Goal: Information Seeking & Learning: Learn about a topic

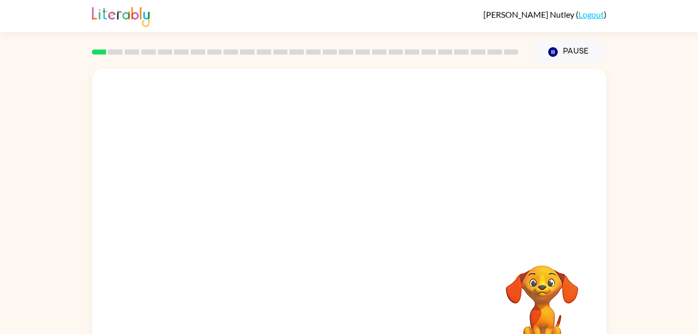
click at [650, 88] on div "Your browser must support playing .mp4 files to use Literably. Please try using…" at bounding box center [349, 215] width 698 height 302
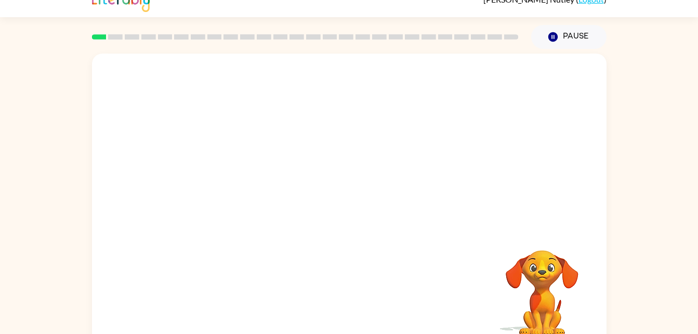
scroll to position [32, 0]
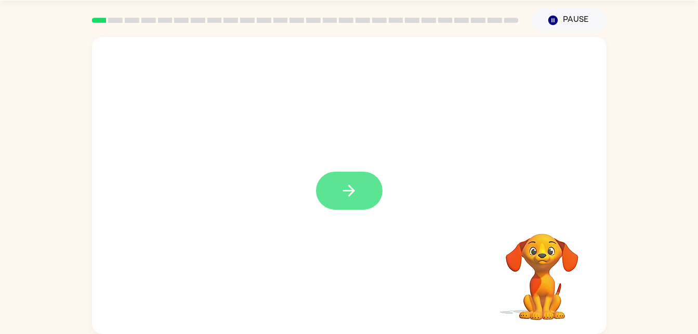
click at [326, 175] on button "button" at bounding box center [349, 191] width 67 height 38
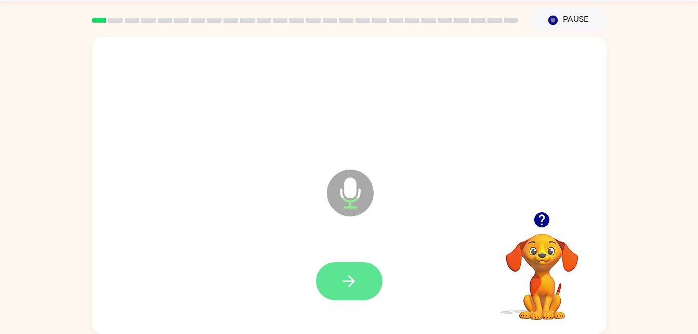
click at [353, 291] on button "button" at bounding box center [349, 281] width 67 height 38
click at [346, 292] on button "button" at bounding box center [349, 281] width 67 height 38
click at [359, 276] on button "button" at bounding box center [349, 281] width 67 height 38
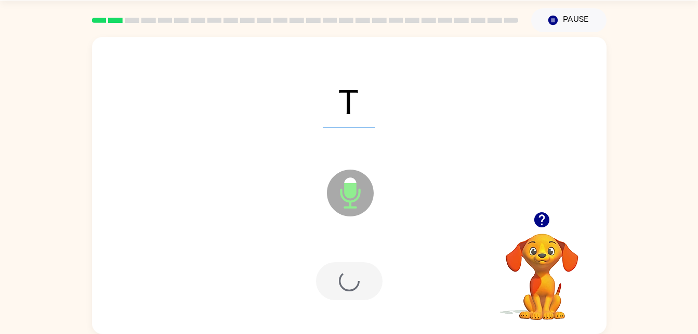
click at [368, 289] on div at bounding box center [349, 281] width 67 height 38
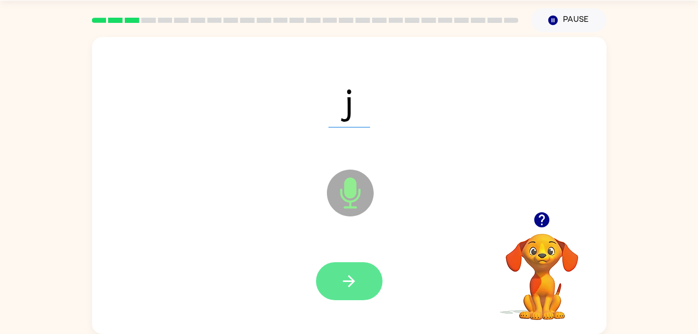
click at [363, 282] on button "button" at bounding box center [349, 281] width 67 height 38
click at [362, 286] on button "button" at bounding box center [349, 281] width 67 height 38
click at [355, 292] on button "button" at bounding box center [349, 281] width 67 height 38
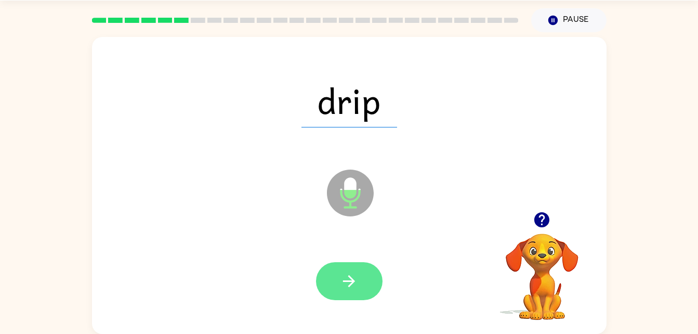
click at [370, 283] on button "button" at bounding box center [349, 281] width 67 height 38
click at [353, 292] on button "button" at bounding box center [349, 281] width 67 height 38
click at [343, 285] on icon "button" at bounding box center [349, 281] width 18 height 18
click at [347, 297] on button "button" at bounding box center [349, 281] width 67 height 38
click at [346, 269] on button "button" at bounding box center [349, 281] width 67 height 38
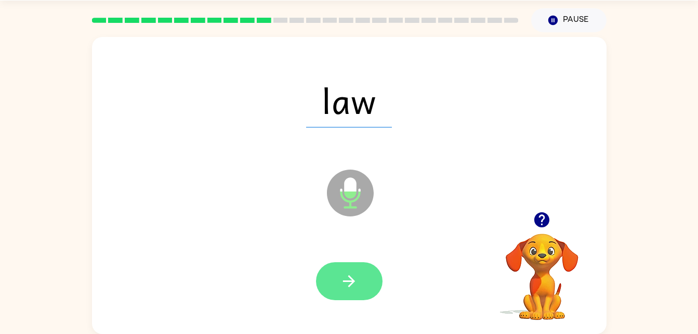
click at [330, 285] on button "button" at bounding box center [349, 281] width 67 height 38
click at [353, 281] on icon "button" at bounding box center [349, 281] width 12 height 12
click at [370, 291] on button "button" at bounding box center [349, 281] width 67 height 38
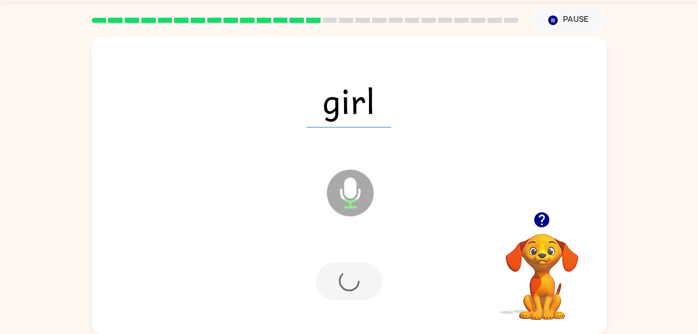
click at [336, 276] on div at bounding box center [349, 281] width 67 height 38
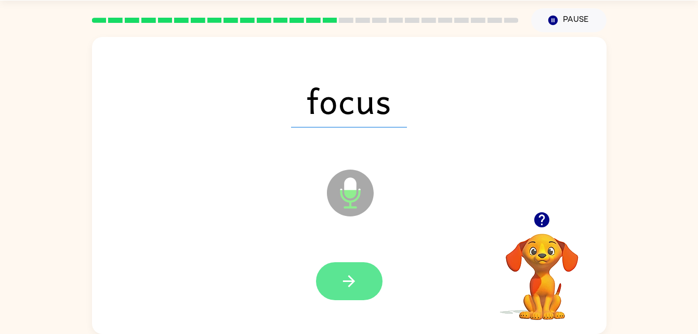
click at [355, 277] on icon "button" at bounding box center [349, 281] width 18 height 18
click at [368, 273] on button "button" at bounding box center [349, 281] width 67 height 38
click at [347, 295] on button "button" at bounding box center [349, 281] width 67 height 38
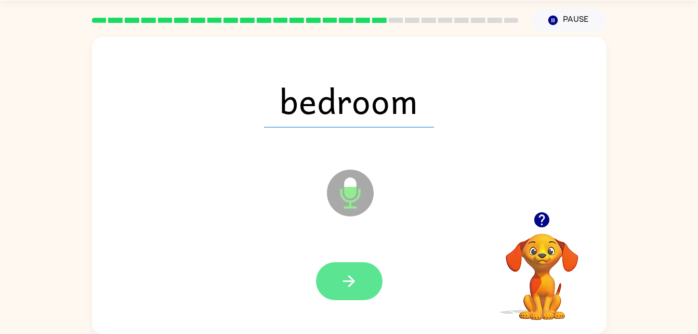
click at [357, 297] on button "button" at bounding box center [349, 281] width 67 height 38
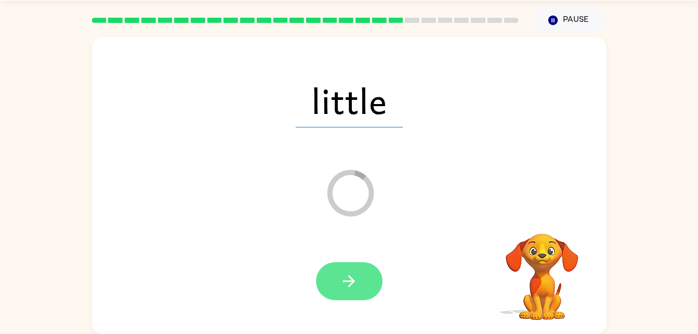
click at [329, 281] on button "button" at bounding box center [349, 281] width 67 height 38
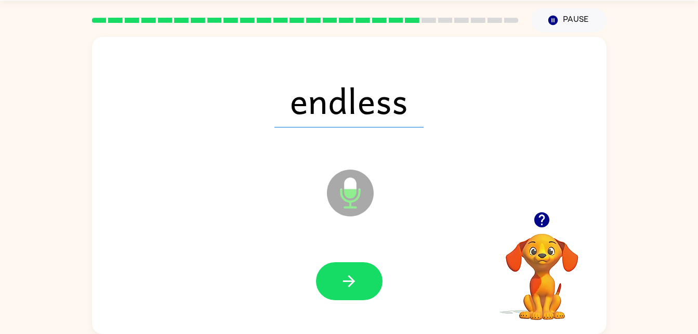
click at [335, 316] on div at bounding box center [349, 281] width 494 height 85
click at [363, 268] on button "button" at bounding box center [349, 281] width 67 height 38
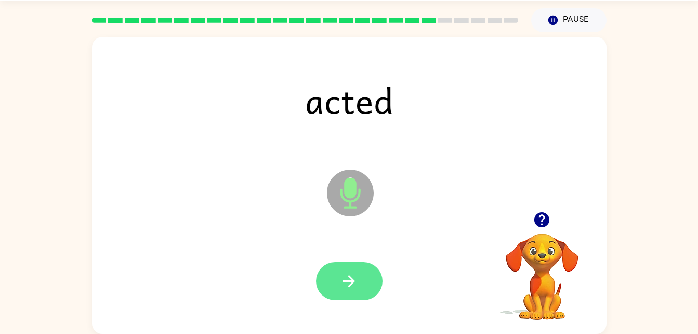
click at [373, 285] on button "button" at bounding box center [349, 281] width 67 height 38
click at [363, 281] on button "button" at bounding box center [349, 281] width 67 height 38
click at [363, 280] on button "button" at bounding box center [349, 281] width 67 height 38
click at [366, 297] on button "button" at bounding box center [349, 281] width 67 height 38
click at [354, 278] on icon "button" at bounding box center [349, 281] width 18 height 18
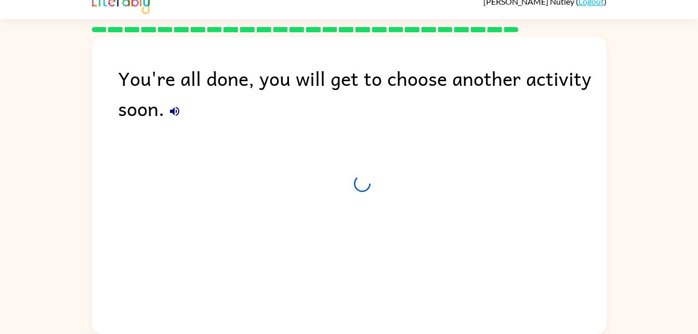
scroll to position [13, 0]
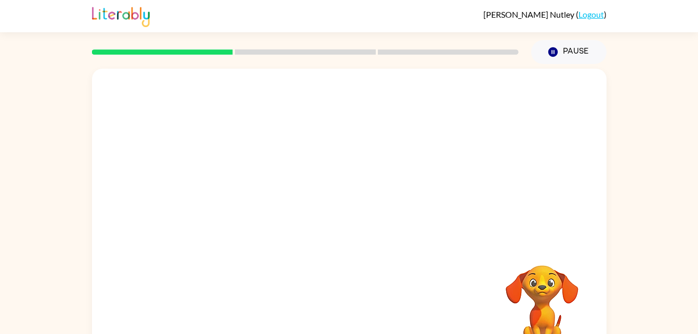
scroll to position [32, 0]
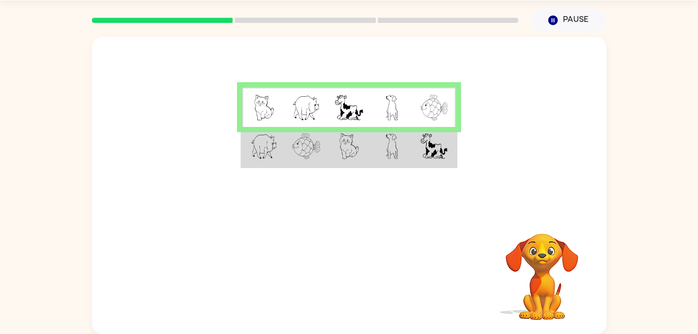
click at [428, 161] on td at bounding box center [434, 147] width 43 height 40
click at [340, 150] on img at bounding box center [350, 146] width 20 height 26
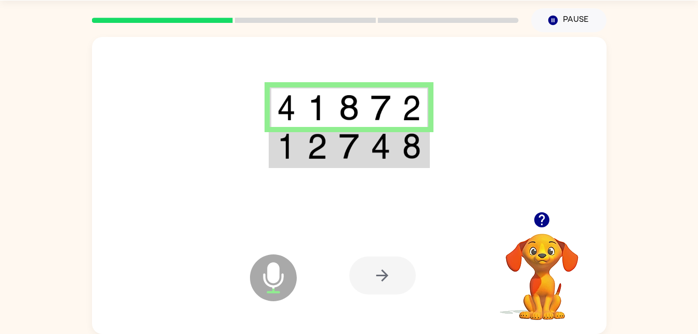
click at [387, 159] on img at bounding box center [381, 146] width 20 height 26
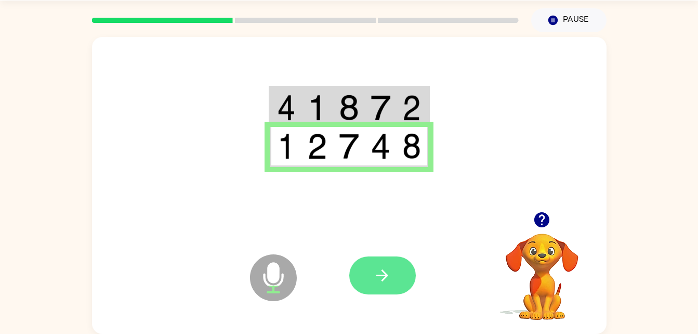
click at [401, 274] on button "button" at bounding box center [382, 275] width 67 height 38
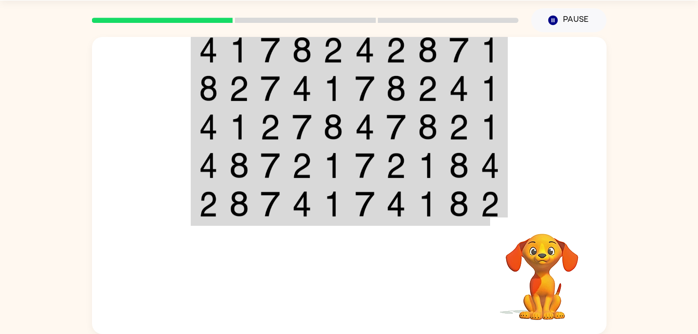
click at [465, 45] on img at bounding box center [459, 50] width 20 height 26
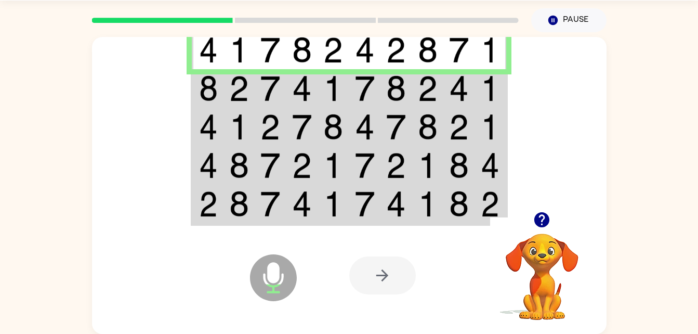
click at [339, 45] on img at bounding box center [333, 50] width 20 height 26
click at [218, 86] on td at bounding box center [208, 88] width 32 height 38
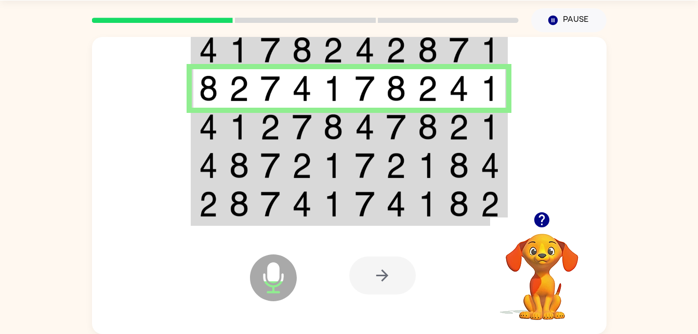
click at [260, 140] on td at bounding box center [271, 127] width 32 height 38
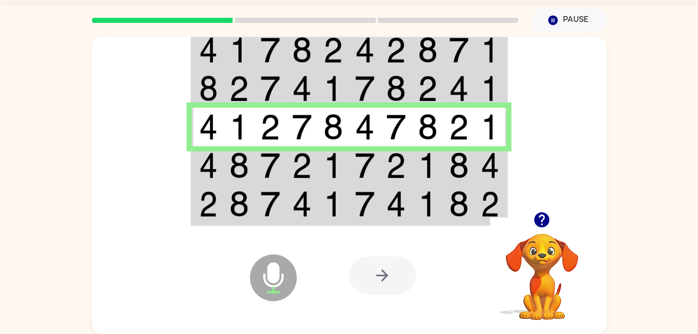
click at [385, 165] on td at bounding box center [397, 165] width 32 height 38
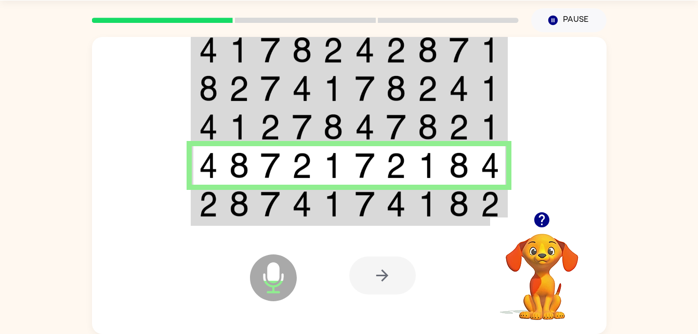
click at [333, 214] on img at bounding box center [333, 204] width 20 height 26
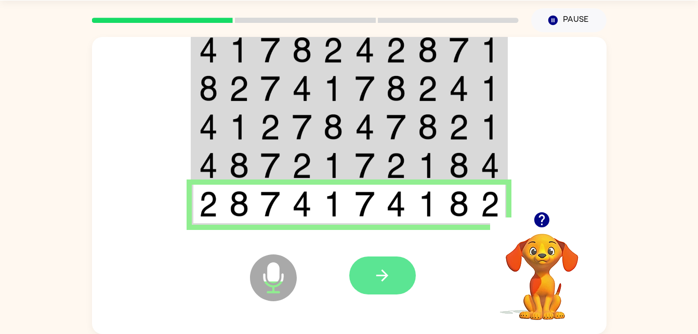
click at [377, 270] on icon "button" at bounding box center [382, 275] width 18 height 18
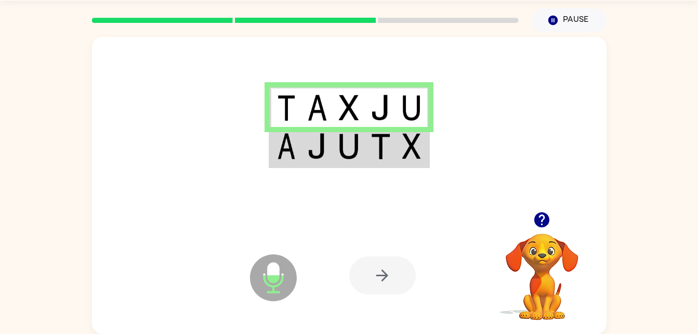
click at [379, 94] on td at bounding box center [381, 107] width 32 height 40
click at [374, 146] on img at bounding box center [381, 146] width 20 height 26
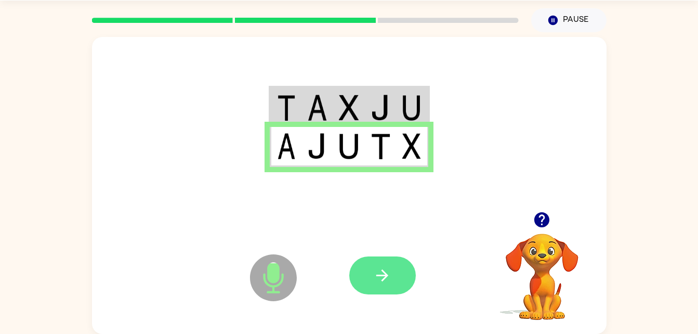
click at [399, 285] on button "button" at bounding box center [382, 275] width 67 height 38
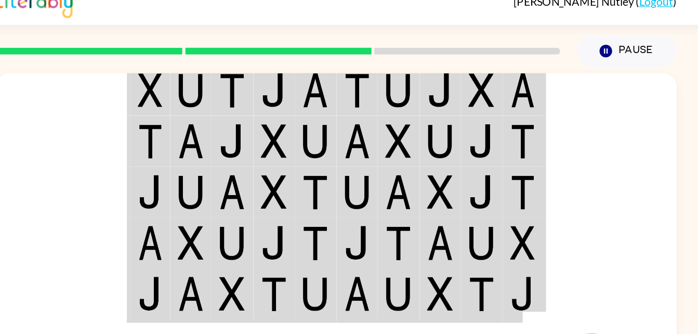
scroll to position [9, 0]
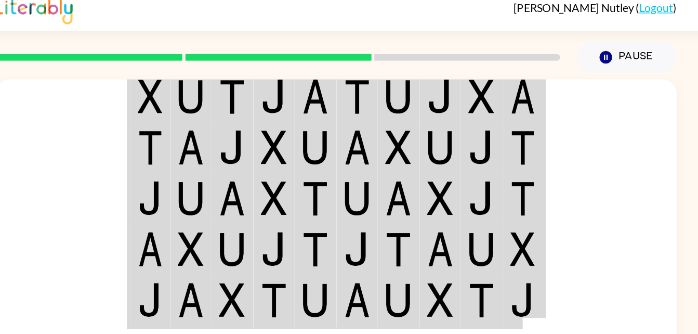
click at [391, 75] on img at bounding box center [396, 73] width 20 height 26
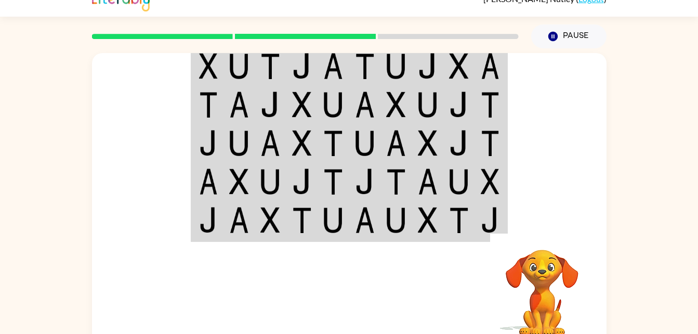
scroll to position [17, 0]
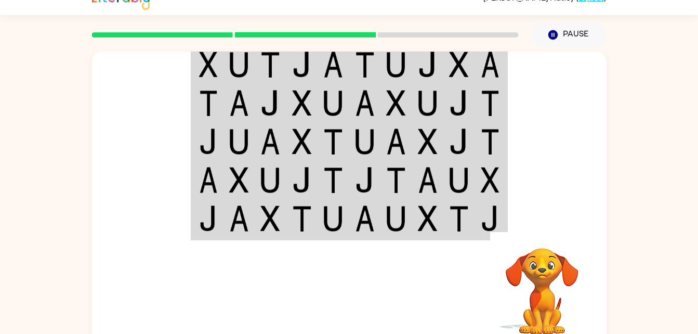
click at [521, 137] on div at bounding box center [349, 138] width 515 height 175
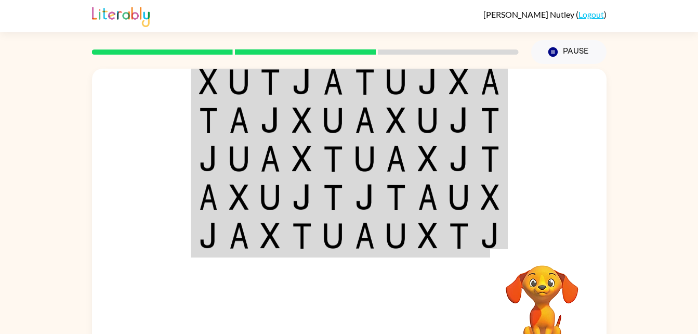
scroll to position [32, 0]
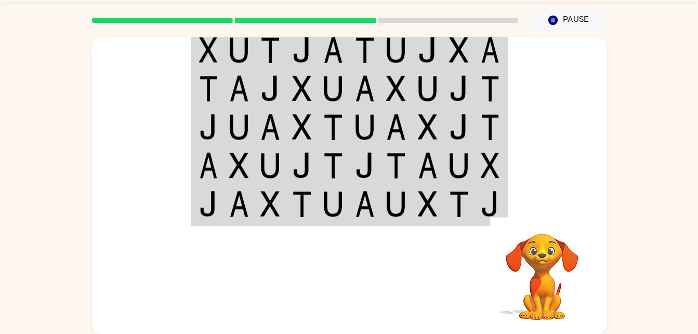
click at [323, 50] on img at bounding box center [333, 50] width 20 height 26
click at [543, 284] on video "Your browser must support playing .mp4 files to use Literably. Please try using…" at bounding box center [542, 269] width 104 height 104
click at [356, 44] on img at bounding box center [365, 50] width 20 height 26
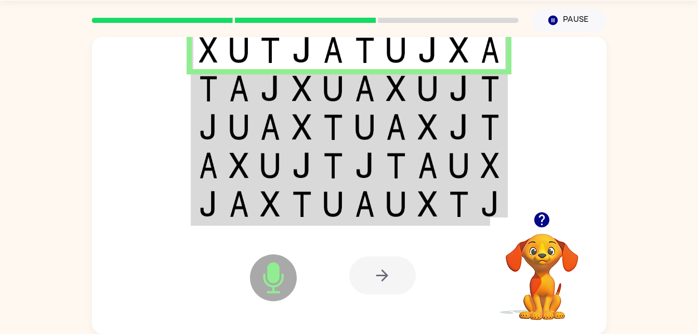
click at [222, 98] on td at bounding box center [208, 88] width 32 height 38
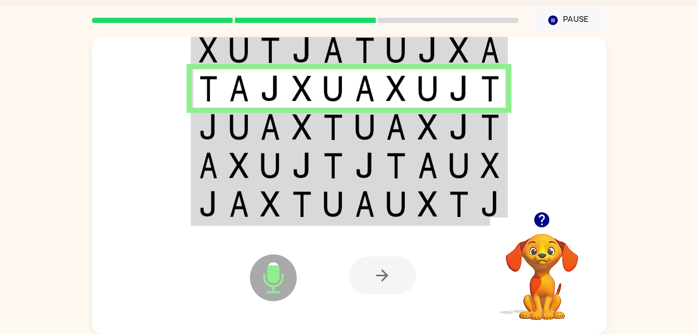
click at [248, 126] on img at bounding box center [239, 127] width 20 height 26
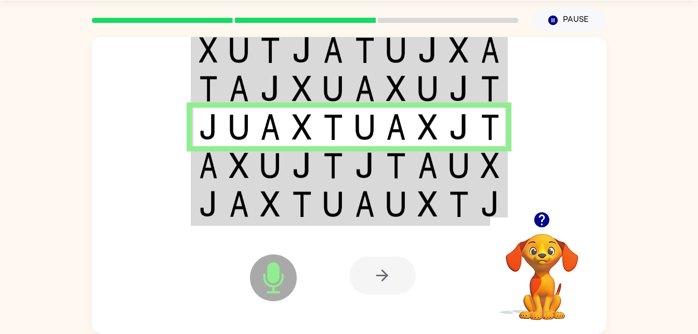
click at [242, 183] on td at bounding box center [240, 165] width 32 height 38
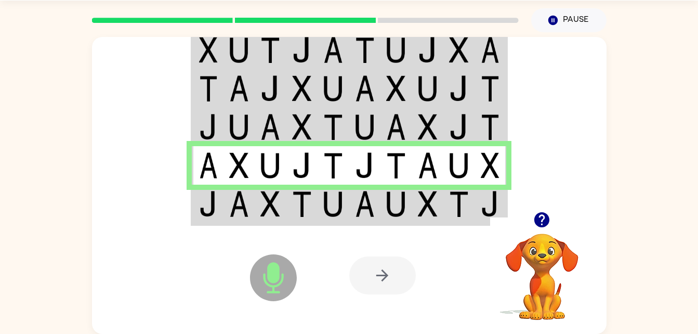
click at [217, 217] on div "Microphone The Microphone is here when it is your turn to talk" at bounding box center [247, 251] width 103 height 69
click at [274, 220] on icon at bounding box center [274, 254] width 26 height 78
click at [299, 203] on img at bounding box center [302, 204] width 20 height 26
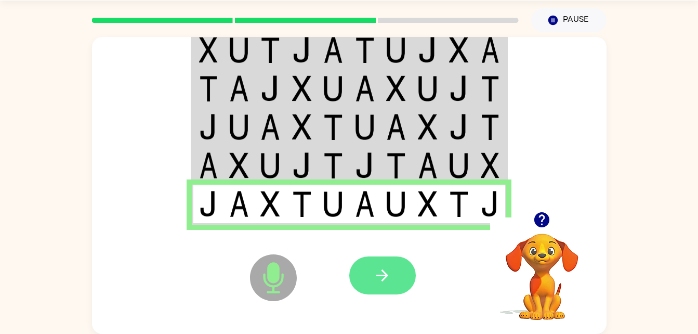
click at [386, 292] on button "button" at bounding box center [382, 275] width 67 height 38
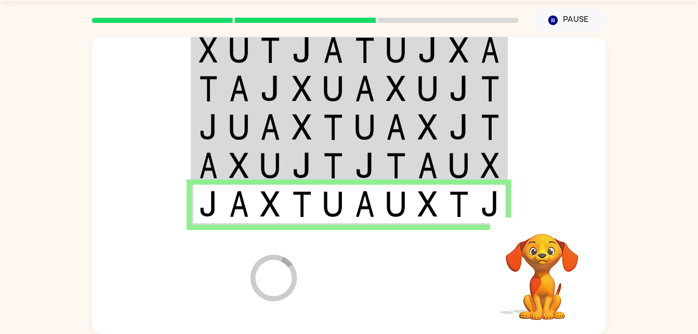
scroll to position [13, 0]
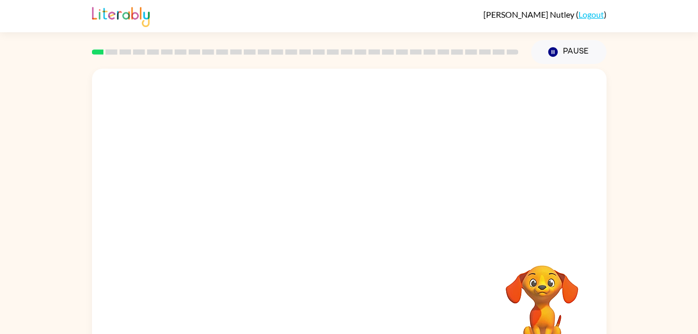
scroll to position [32, 0]
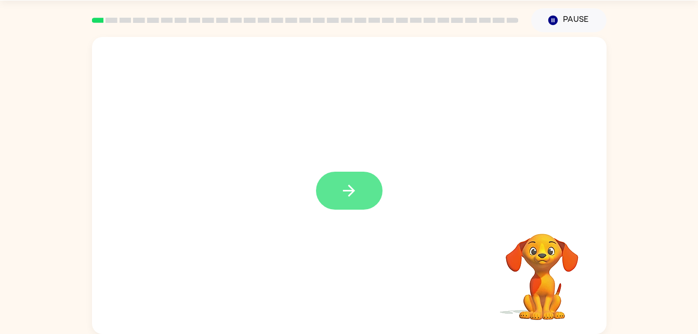
click at [352, 182] on icon "button" at bounding box center [349, 190] width 18 height 18
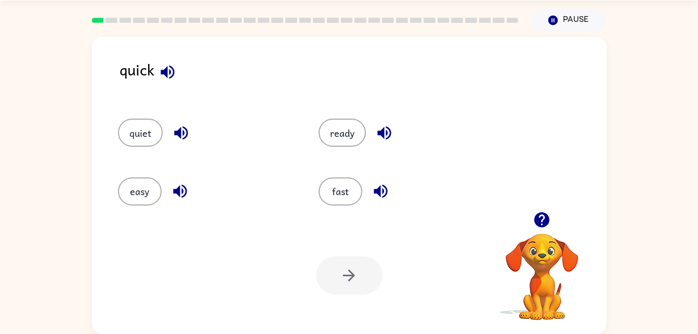
click at [174, 74] on icon "button" at bounding box center [168, 72] width 14 height 14
click at [178, 125] on icon "button" at bounding box center [181, 133] width 18 height 18
click at [152, 188] on button "easy" at bounding box center [140, 191] width 44 height 28
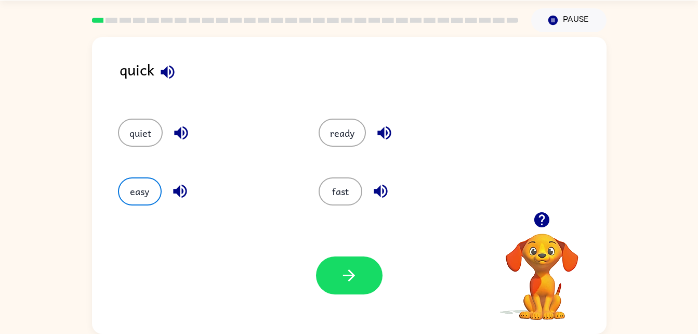
click at [187, 191] on icon "button" at bounding box center [180, 192] width 14 height 14
click at [378, 144] on button "button" at bounding box center [384, 133] width 27 height 27
click at [384, 196] on icon "button" at bounding box center [381, 192] width 14 height 14
click at [350, 180] on button "fast" at bounding box center [341, 191] width 44 height 28
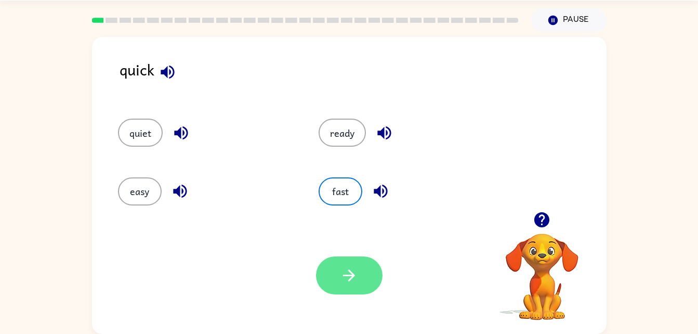
click at [348, 281] on icon "button" at bounding box center [349, 275] width 18 height 18
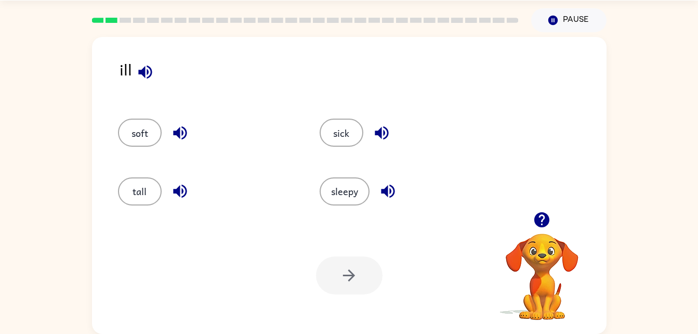
click at [152, 74] on icon "button" at bounding box center [145, 72] width 18 height 18
click at [184, 130] on icon "button" at bounding box center [180, 133] width 18 height 18
click at [183, 189] on icon "button" at bounding box center [180, 191] width 18 height 18
click at [393, 138] on button "button" at bounding box center [382, 133] width 27 height 27
click at [336, 129] on button "sick" at bounding box center [342, 133] width 44 height 28
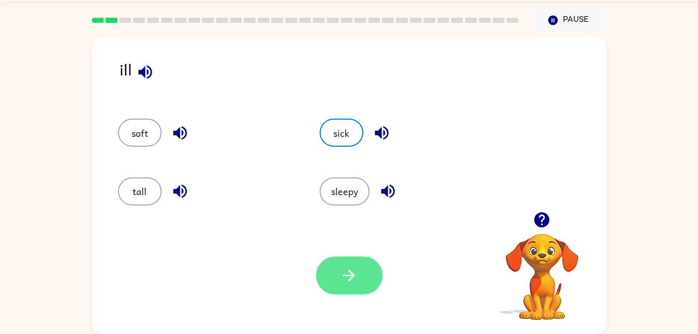
click at [362, 274] on button "button" at bounding box center [349, 275] width 67 height 38
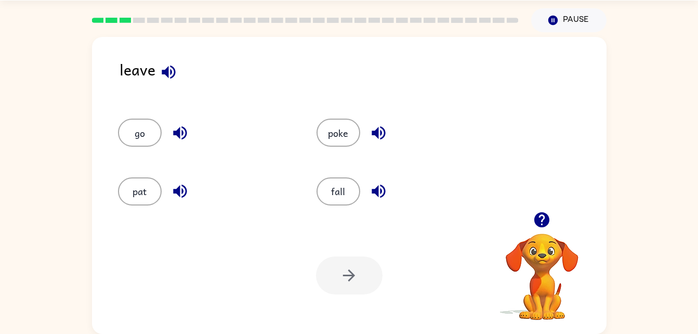
click at [166, 80] on icon "button" at bounding box center [169, 72] width 18 height 18
click at [185, 142] on button "button" at bounding box center [180, 133] width 27 height 27
click at [184, 201] on button "button" at bounding box center [180, 191] width 27 height 27
click at [387, 113] on div "poke" at bounding box center [396, 128] width 199 height 58
click at [374, 137] on icon "button" at bounding box center [379, 133] width 18 height 18
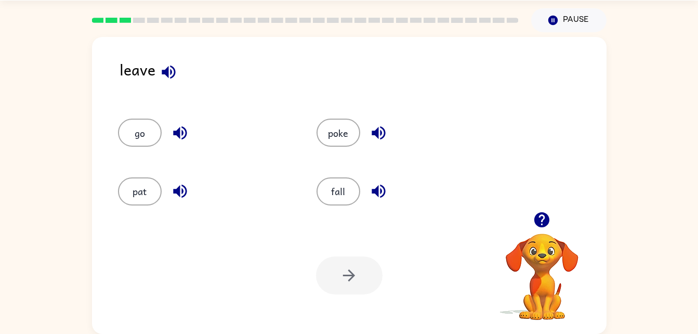
click at [384, 190] on icon "button" at bounding box center [379, 192] width 14 height 14
click at [381, 190] on icon "button" at bounding box center [379, 192] width 14 height 14
click at [178, 139] on icon "button" at bounding box center [180, 133] width 18 height 18
click at [170, 71] on icon "button" at bounding box center [169, 72] width 14 height 14
click at [174, 63] on icon "button" at bounding box center [169, 72] width 18 height 18
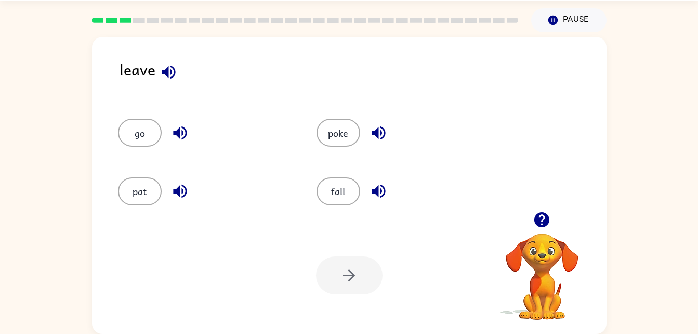
click at [183, 133] on icon "button" at bounding box center [180, 133] width 14 height 14
click at [172, 187] on icon "button" at bounding box center [180, 191] width 18 height 18
click at [388, 135] on button "button" at bounding box center [379, 133] width 27 height 27
click at [384, 195] on icon "button" at bounding box center [379, 192] width 14 height 14
click at [381, 134] on icon "button" at bounding box center [379, 133] width 14 height 14
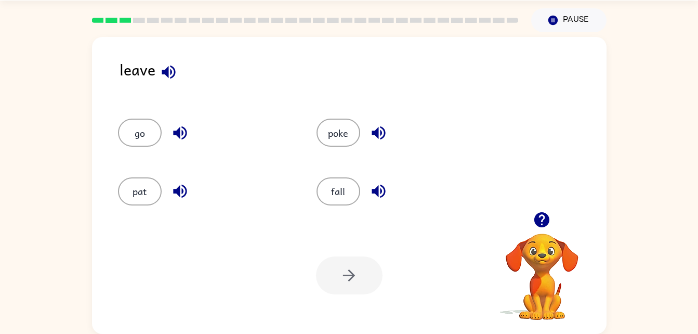
click at [380, 190] on icon "button" at bounding box center [379, 191] width 18 height 18
click at [389, 201] on div "fall" at bounding box center [404, 191] width 175 height 28
click at [375, 199] on icon "button" at bounding box center [379, 191] width 18 height 18
click at [189, 194] on icon "button" at bounding box center [180, 191] width 18 height 18
click at [195, 149] on div "go" at bounding box center [197, 128] width 199 height 58
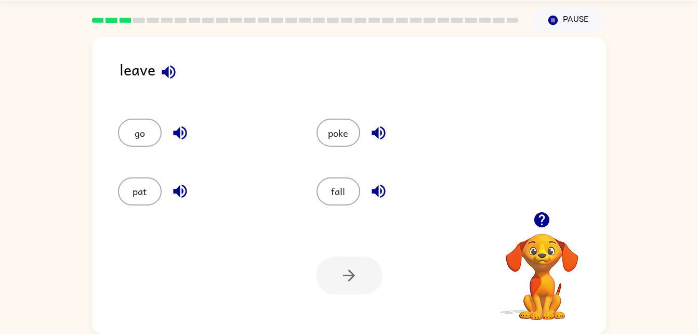
click at [184, 137] on icon "button" at bounding box center [180, 133] width 14 height 14
click at [386, 132] on icon "button" at bounding box center [379, 133] width 18 height 18
click at [391, 198] on div "fall" at bounding box center [404, 191] width 175 height 28
click at [374, 190] on icon "button" at bounding box center [379, 192] width 14 height 14
click at [374, 181] on button "button" at bounding box center [379, 191] width 27 height 27
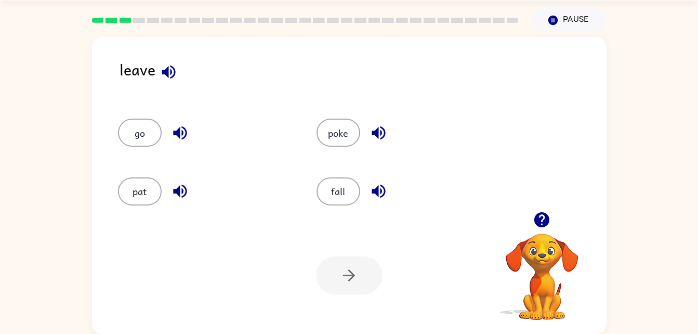
click at [381, 183] on icon "button" at bounding box center [379, 191] width 18 height 18
click at [333, 177] on button "fall" at bounding box center [339, 191] width 44 height 28
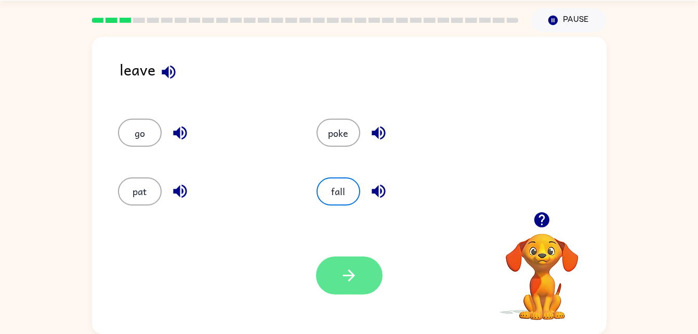
click at [363, 268] on button "button" at bounding box center [349, 275] width 67 height 38
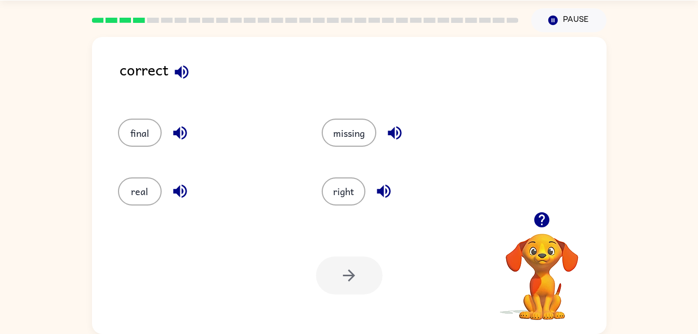
click at [186, 74] on icon "button" at bounding box center [182, 72] width 18 height 18
click at [189, 135] on button "button" at bounding box center [180, 133] width 27 height 27
click at [173, 202] on button "button" at bounding box center [180, 191] width 27 height 27
click at [184, 193] on icon "button" at bounding box center [180, 191] width 18 height 18
click at [408, 132] on button "button" at bounding box center [395, 133] width 27 height 27
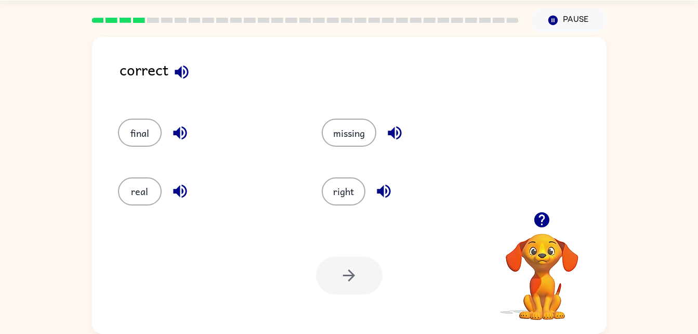
click at [393, 134] on icon "button" at bounding box center [395, 133] width 14 height 14
click at [392, 132] on icon "button" at bounding box center [395, 133] width 14 height 14
click at [406, 139] on button "button" at bounding box center [395, 133] width 27 height 27
click at [393, 191] on icon "button" at bounding box center [384, 191] width 18 height 18
click at [348, 199] on button "right" at bounding box center [344, 191] width 44 height 28
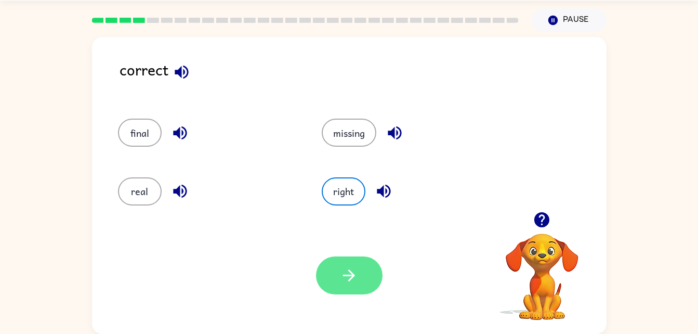
click at [345, 279] on icon "button" at bounding box center [349, 275] width 18 height 18
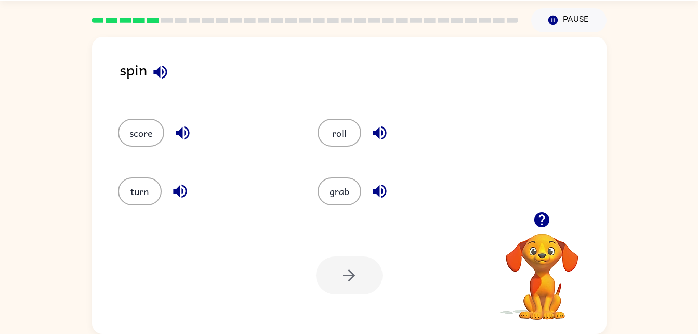
click at [173, 67] on button "button" at bounding box center [160, 72] width 27 height 27
click at [188, 146] on div "score" at bounding box center [206, 133] width 176 height 28
click at [188, 126] on icon "button" at bounding box center [183, 133] width 18 height 18
click at [183, 190] on icon "button" at bounding box center [180, 192] width 14 height 14
click at [383, 130] on icon "button" at bounding box center [380, 133] width 18 height 18
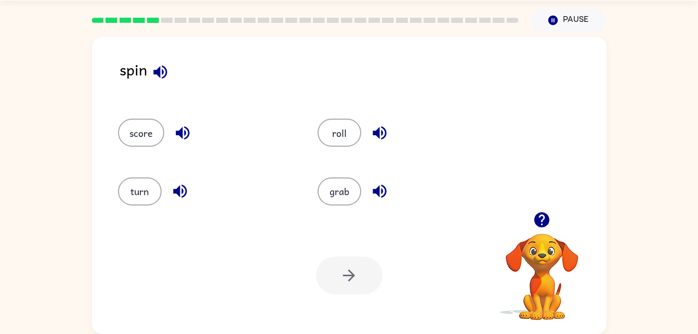
click at [384, 189] on icon "button" at bounding box center [380, 191] width 18 height 18
click at [141, 191] on button "turn" at bounding box center [140, 191] width 44 height 28
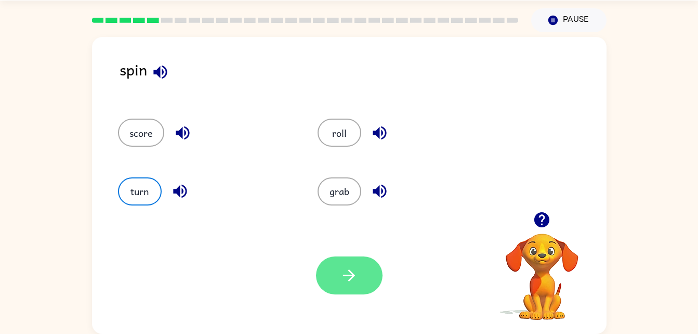
click at [347, 284] on icon "button" at bounding box center [349, 275] width 18 height 18
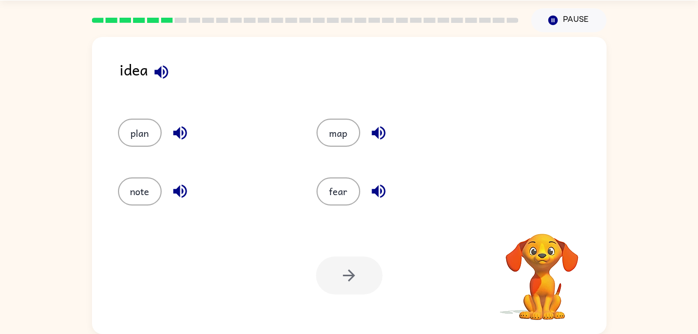
click at [162, 70] on icon "button" at bounding box center [161, 72] width 18 height 18
click at [182, 139] on icon "button" at bounding box center [180, 133] width 14 height 14
click at [193, 195] on div "note" at bounding box center [205, 191] width 175 height 28
click at [140, 121] on button "plan" at bounding box center [140, 133] width 44 height 28
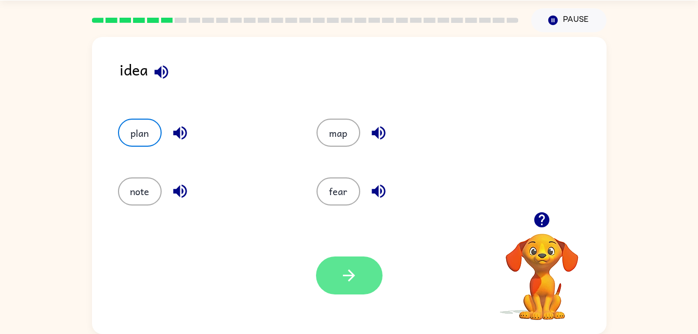
click at [365, 269] on button "button" at bounding box center [349, 275] width 67 height 38
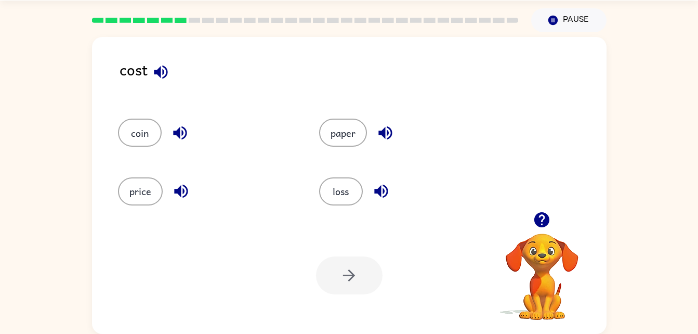
click at [160, 67] on icon "button" at bounding box center [161, 72] width 18 height 18
click at [185, 133] on icon "button" at bounding box center [180, 133] width 18 height 18
click at [191, 201] on div "price" at bounding box center [206, 191] width 177 height 28
click at [186, 190] on icon "button" at bounding box center [181, 192] width 14 height 14
click at [393, 142] on button "button" at bounding box center [385, 133] width 27 height 27
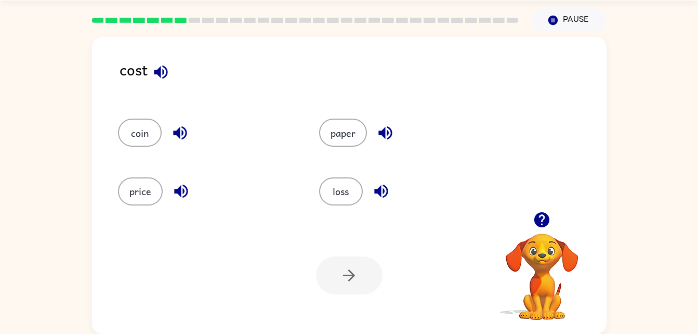
click at [384, 189] on icon "button" at bounding box center [381, 191] width 18 height 18
click at [361, 192] on button "loss" at bounding box center [341, 191] width 44 height 28
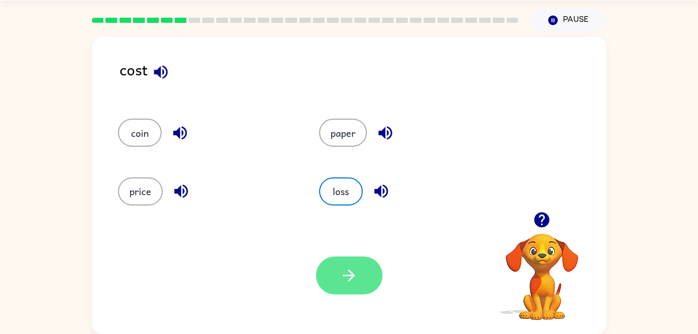
click at [359, 284] on button "button" at bounding box center [349, 275] width 67 height 38
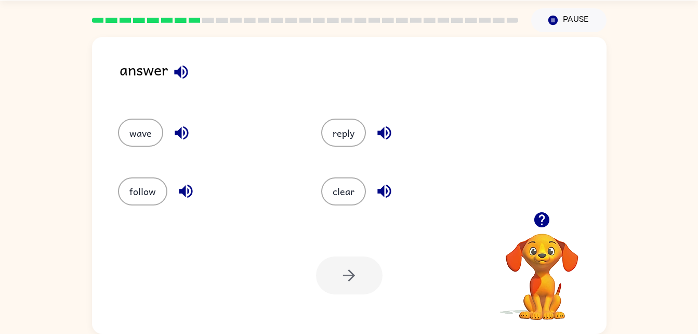
click at [173, 69] on icon "button" at bounding box center [181, 72] width 18 height 18
click at [173, 132] on icon "button" at bounding box center [182, 133] width 18 height 18
click at [192, 194] on icon "button" at bounding box center [186, 191] width 18 height 18
click at [388, 132] on icon "button" at bounding box center [384, 133] width 18 height 18
click at [181, 134] on icon "button" at bounding box center [182, 133] width 18 height 18
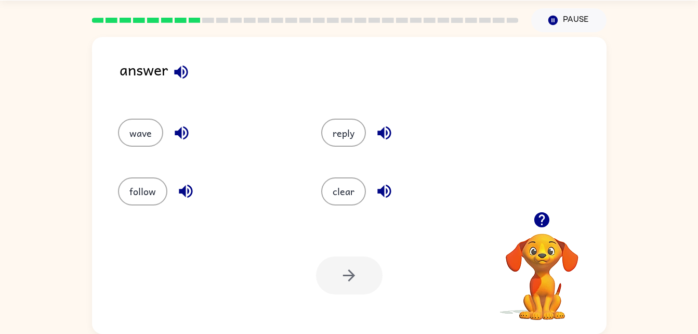
click at [193, 191] on icon "button" at bounding box center [186, 191] width 18 height 18
click at [382, 197] on icon "button" at bounding box center [384, 191] width 18 height 18
click at [346, 201] on button "clear" at bounding box center [343, 191] width 45 height 28
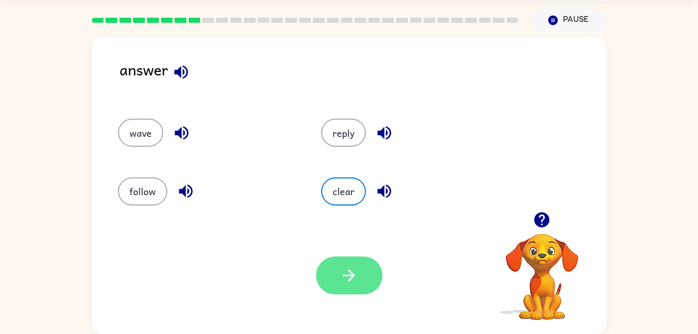
click at [349, 278] on icon "button" at bounding box center [349, 275] width 18 height 18
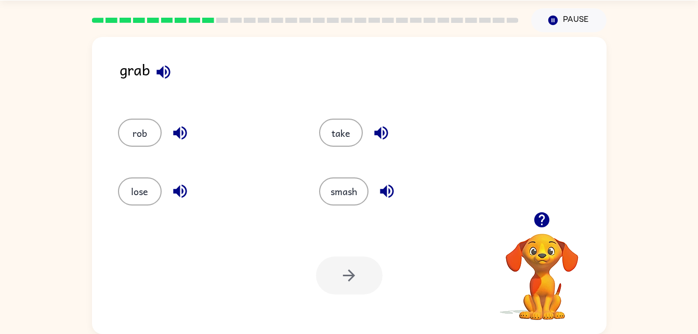
click at [177, 138] on icon "button" at bounding box center [180, 133] width 18 height 18
click at [184, 196] on icon "button" at bounding box center [180, 192] width 14 height 14
click at [171, 68] on icon "button" at bounding box center [163, 72] width 18 height 18
click at [189, 135] on icon "button" at bounding box center [180, 133] width 18 height 18
click at [178, 194] on icon "button" at bounding box center [180, 192] width 14 height 14
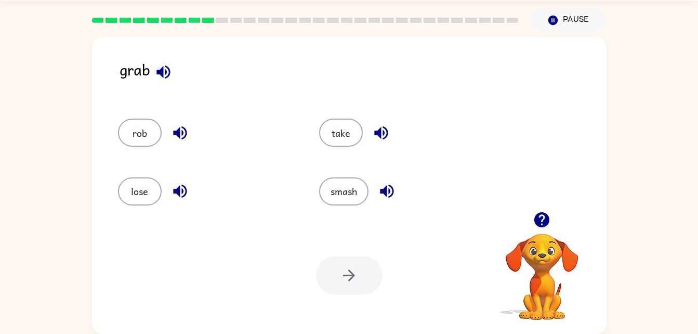
click at [382, 139] on icon "button" at bounding box center [381, 133] width 18 height 18
click at [344, 134] on button "take" at bounding box center [341, 133] width 44 height 28
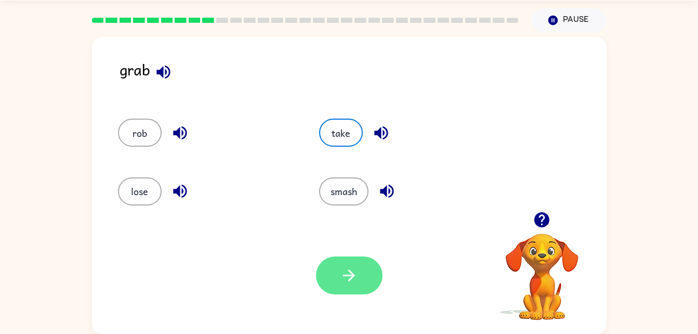
click at [353, 283] on icon "button" at bounding box center [349, 275] width 18 height 18
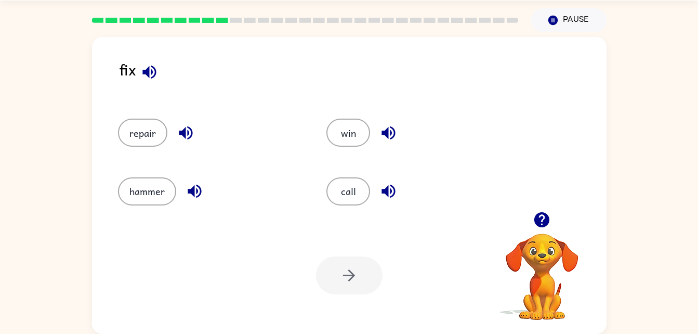
click at [160, 72] on button "button" at bounding box center [149, 72] width 27 height 27
click at [150, 76] on icon "button" at bounding box center [149, 72] width 18 height 18
click at [149, 74] on icon "button" at bounding box center [149, 72] width 18 height 18
click at [180, 130] on icon "button" at bounding box center [186, 133] width 18 height 18
click at [197, 194] on icon "button" at bounding box center [195, 191] width 18 height 18
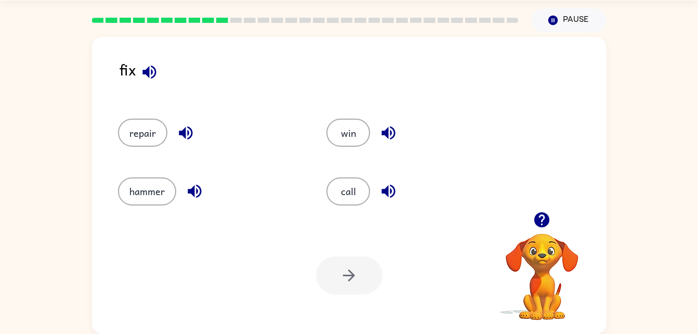
click at [392, 139] on icon "button" at bounding box center [389, 133] width 14 height 14
click at [387, 197] on icon "button" at bounding box center [389, 191] width 18 height 18
click at [162, 132] on button "repair" at bounding box center [142, 133] width 49 height 28
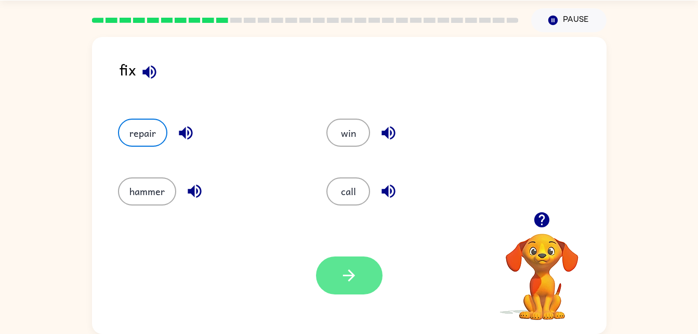
click at [351, 274] on icon "button" at bounding box center [349, 275] width 18 height 18
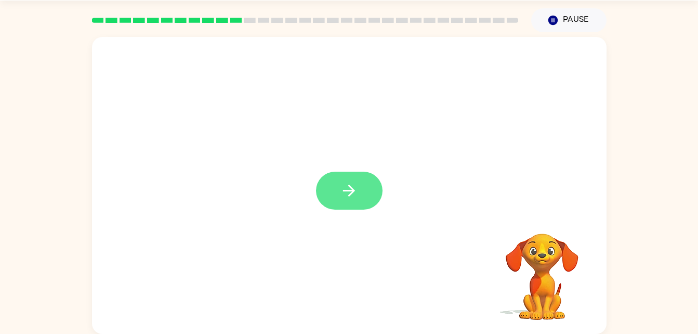
click at [337, 187] on button "button" at bounding box center [349, 191] width 67 height 38
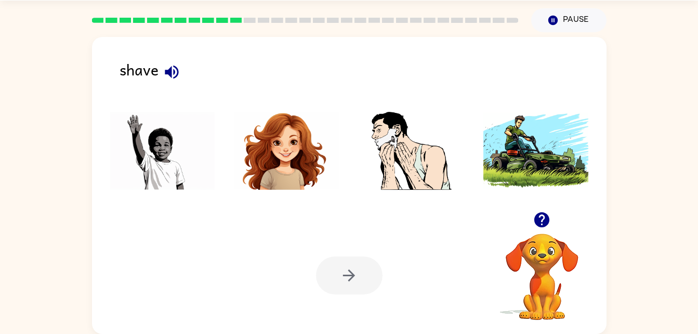
click at [183, 71] on button "button" at bounding box center [172, 72] width 27 height 27
click at [432, 159] on img at bounding box center [411, 151] width 105 height 78
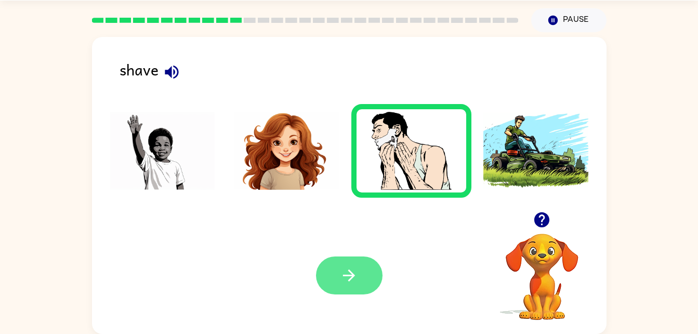
click at [350, 265] on button "button" at bounding box center [349, 275] width 67 height 38
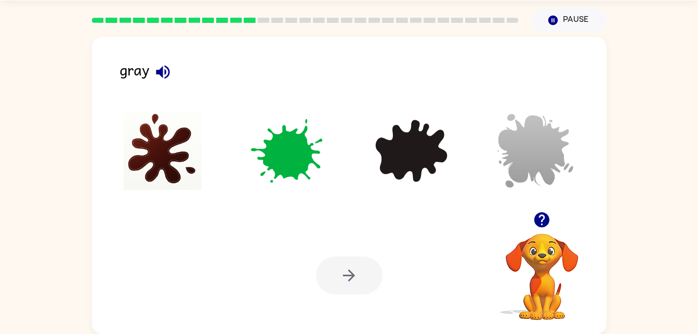
drag, startPoint x: 287, startPoint y: 219, endPoint x: 455, endPoint y: 240, distance: 170.2
click at [455, 240] on div "Your browser must support playing .mp4 files to use Literably. Please try using…" at bounding box center [349, 275] width 515 height 117
click at [543, 120] on img at bounding box center [536, 151] width 105 height 78
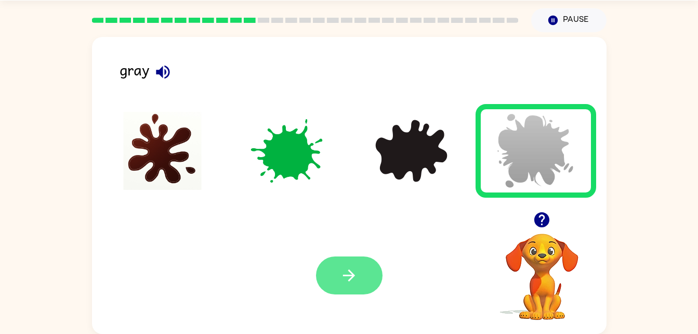
click at [361, 279] on button "button" at bounding box center [349, 275] width 67 height 38
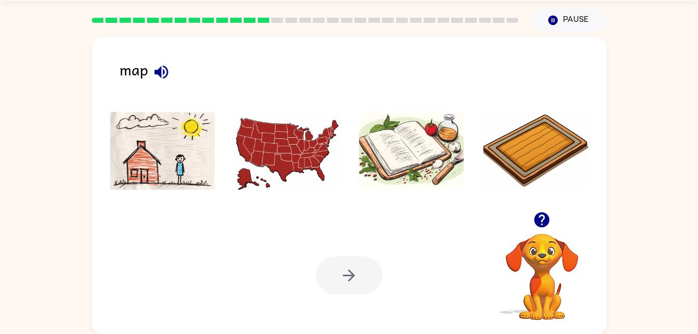
click at [298, 169] on img at bounding box center [287, 151] width 105 height 78
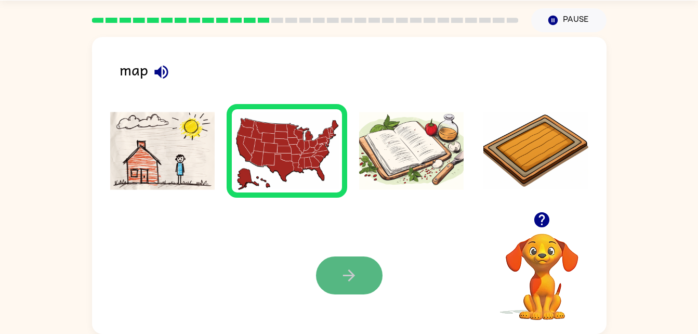
click at [359, 277] on button "button" at bounding box center [349, 275] width 67 height 38
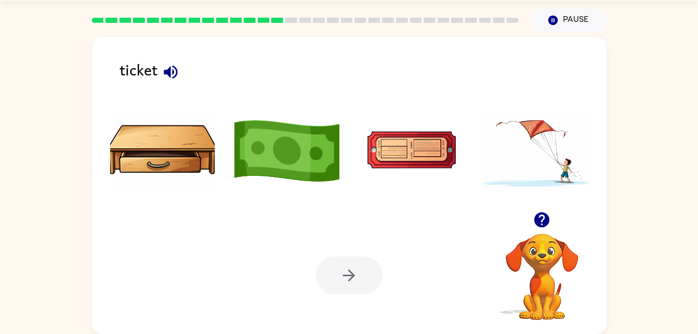
click at [170, 69] on icon "button" at bounding box center [171, 72] width 14 height 14
click at [388, 145] on img at bounding box center [411, 151] width 105 height 78
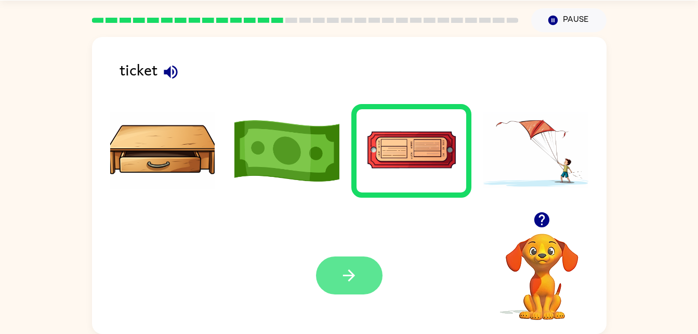
click at [347, 274] on icon "button" at bounding box center [349, 275] width 18 height 18
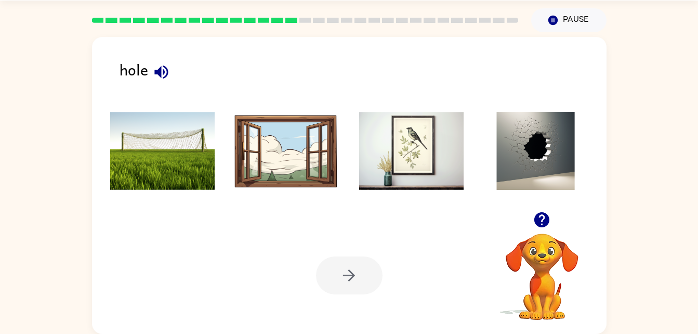
click at [167, 68] on icon "button" at bounding box center [161, 72] width 18 height 18
click at [563, 152] on img at bounding box center [536, 151] width 105 height 78
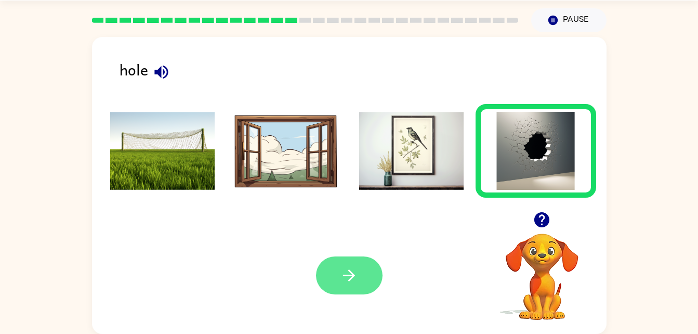
click at [350, 276] on icon "button" at bounding box center [349, 275] width 12 height 12
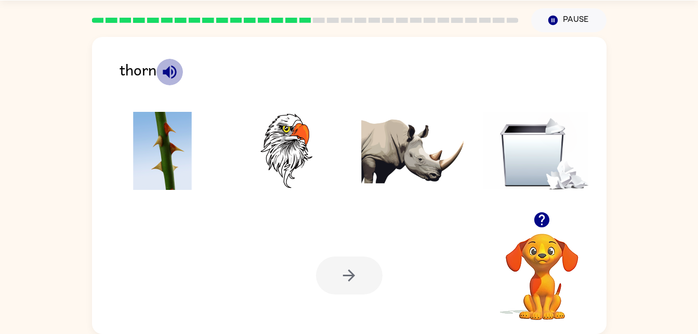
click at [168, 67] on icon "button" at bounding box center [170, 72] width 14 height 14
click at [172, 127] on img at bounding box center [162, 151] width 105 height 78
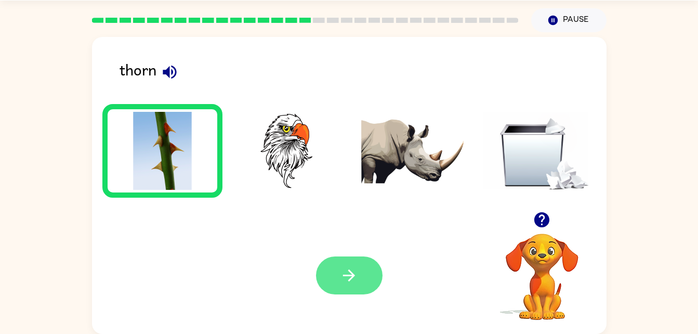
click at [348, 274] on icon "button" at bounding box center [349, 275] width 18 height 18
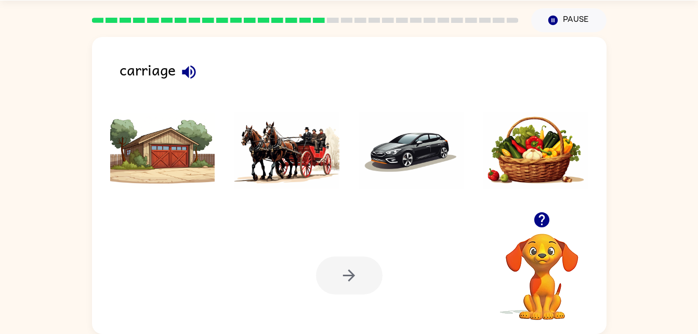
click at [186, 63] on icon "button" at bounding box center [189, 72] width 18 height 18
click at [267, 138] on img at bounding box center [287, 151] width 105 height 78
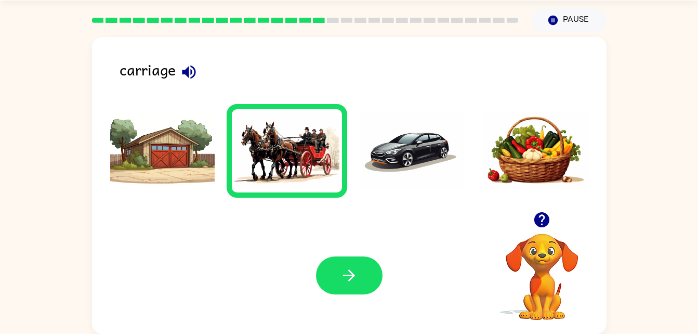
click at [197, 148] on img at bounding box center [162, 151] width 105 height 78
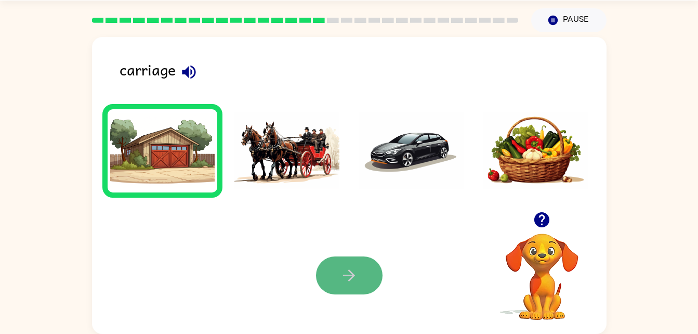
click at [349, 282] on icon "button" at bounding box center [349, 275] width 18 height 18
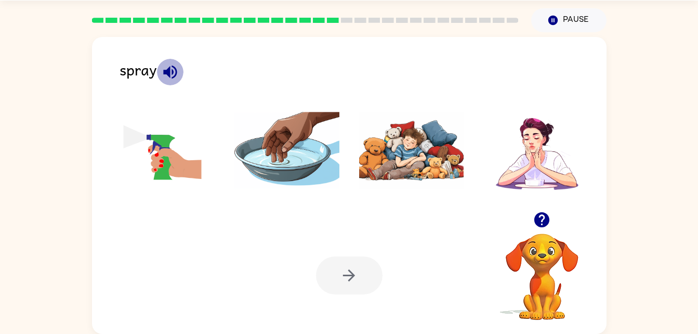
click at [172, 71] on icon "button" at bounding box center [170, 72] width 14 height 14
click at [191, 161] on img at bounding box center [162, 151] width 105 height 78
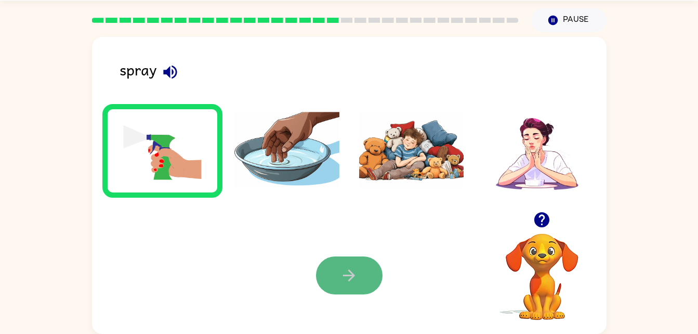
click at [349, 256] on button "button" at bounding box center [349, 275] width 67 height 38
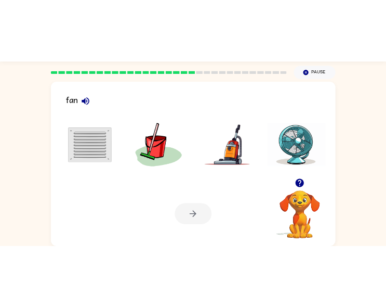
scroll to position [0, 0]
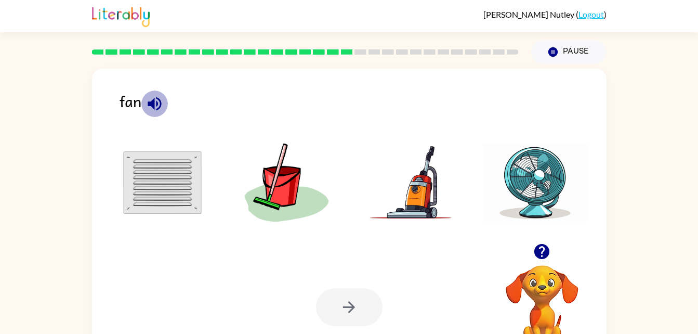
click at [157, 96] on icon "button" at bounding box center [155, 104] width 18 height 18
click at [527, 170] on img at bounding box center [536, 183] width 105 height 78
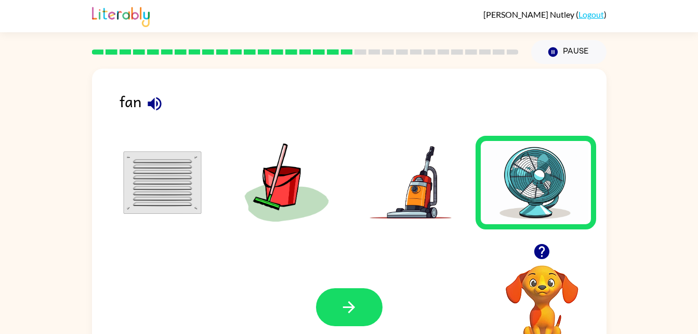
click at [338, 285] on div "Your browser must support playing .mp4 files to use Literably. Please try using…" at bounding box center [349, 307] width 515 height 117
click at [345, 310] on icon "button" at bounding box center [349, 307] width 18 height 18
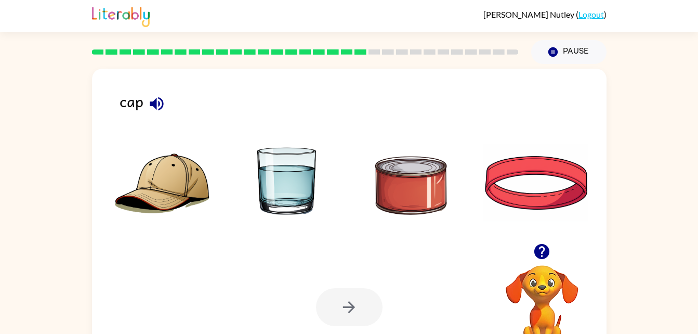
click at [177, 181] on img at bounding box center [162, 183] width 105 height 78
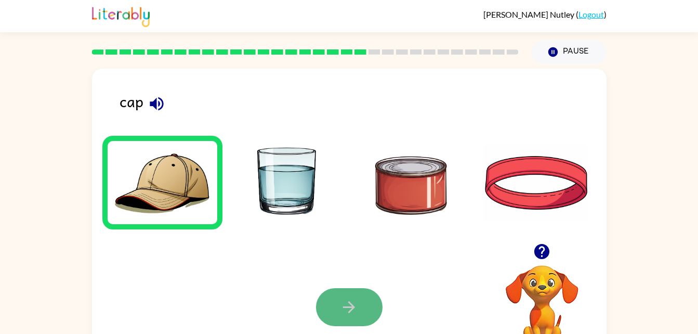
click at [363, 292] on button "button" at bounding box center [349, 307] width 67 height 38
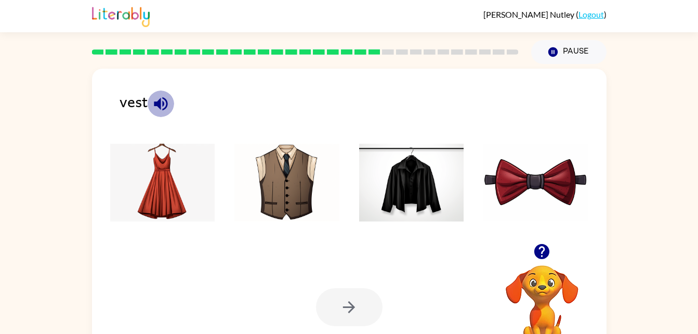
click at [166, 100] on icon "button" at bounding box center [161, 104] width 14 height 14
click at [158, 165] on img at bounding box center [162, 183] width 105 height 78
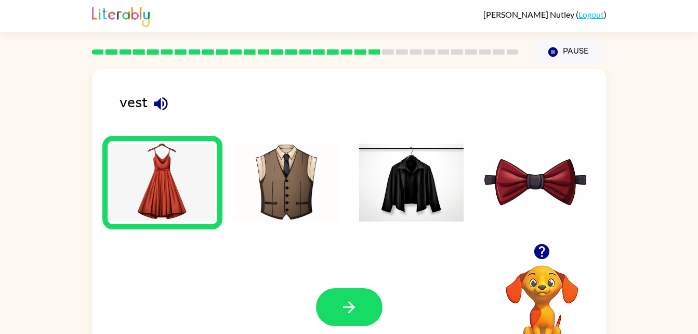
click at [282, 174] on img at bounding box center [287, 183] width 105 height 78
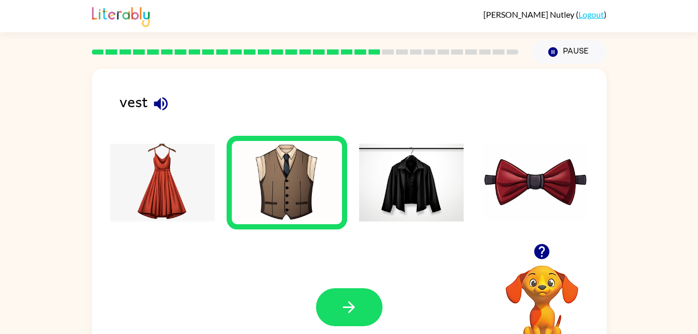
click at [421, 199] on img at bounding box center [411, 183] width 105 height 78
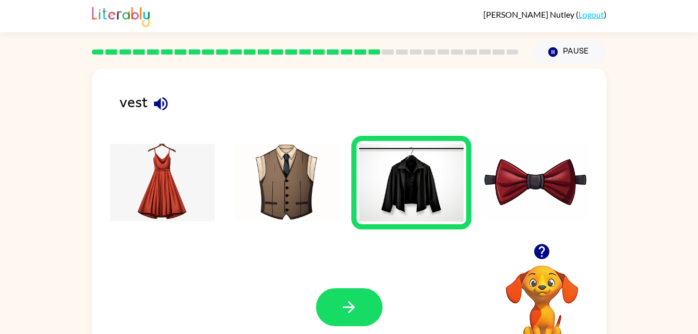
click at [561, 177] on img at bounding box center [536, 183] width 105 height 78
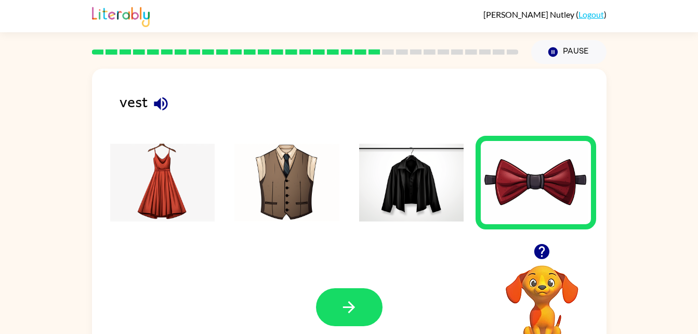
click at [452, 184] on img at bounding box center [411, 183] width 105 height 78
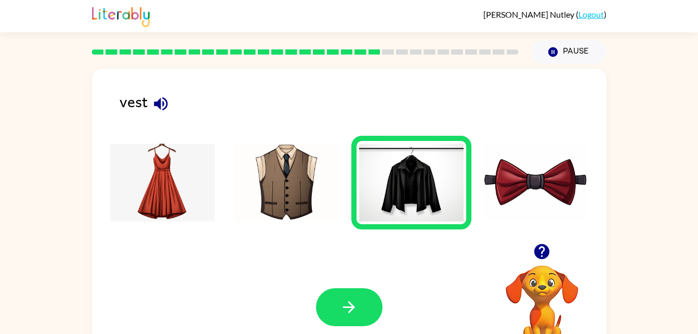
click at [292, 189] on img at bounding box center [287, 183] width 105 height 78
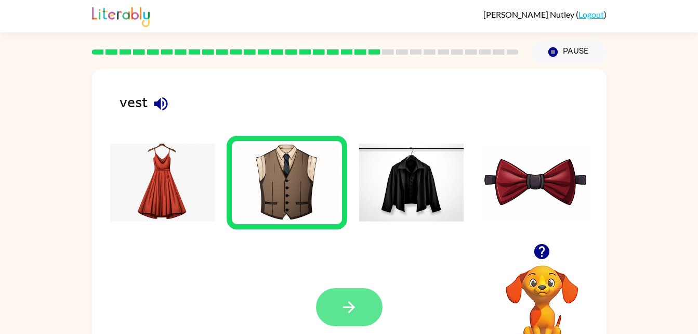
click at [362, 305] on button "button" at bounding box center [349, 307] width 67 height 38
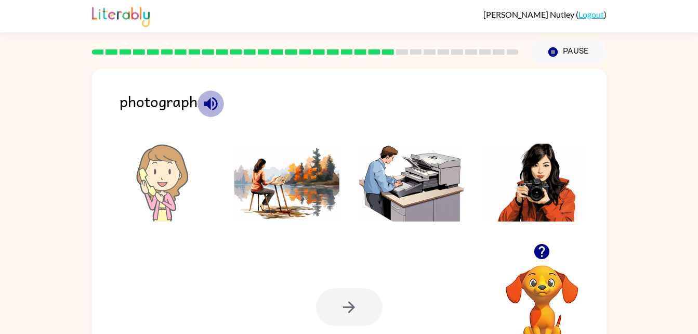
click at [213, 103] on icon "button" at bounding box center [211, 104] width 14 height 14
click at [517, 158] on img at bounding box center [536, 183] width 105 height 78
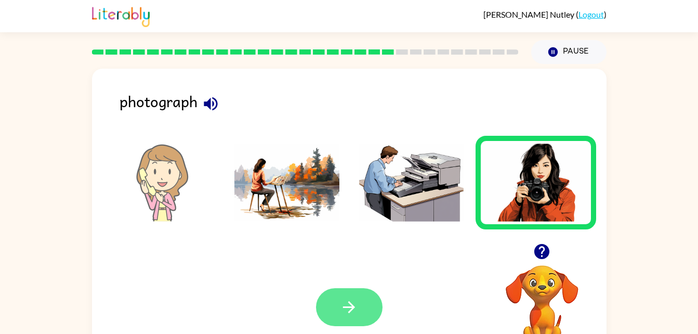
click at [341, 311] on icon "button" at bounding box center [349, 307] width 18 height 18
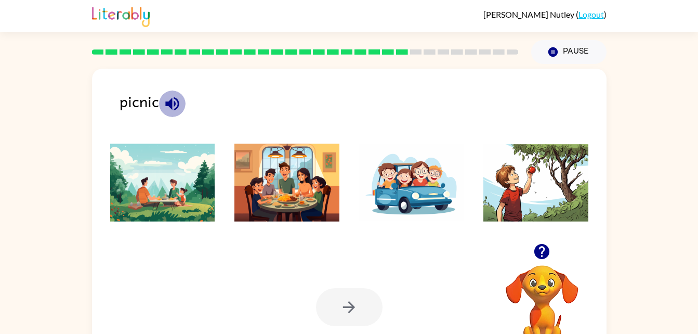
click at [172, 90] on button "button" at bounding box center [172, 103] width 27 height 27
click at [158, 191] on img at bounding box center [162, 183] width 105 height 78
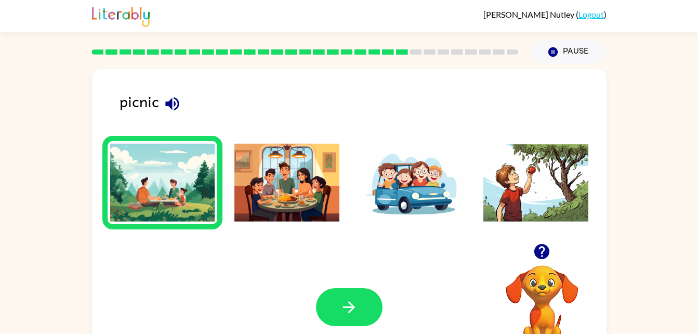
click at [158, 191] on img at bounding box center [162, 183] width 105 height 78
click at [161, 172] on img at bounding box center [162, 183] width 105 height 78
click at [353, 313] on icon "button" at bounding box center [349, 307] width 18 height 18
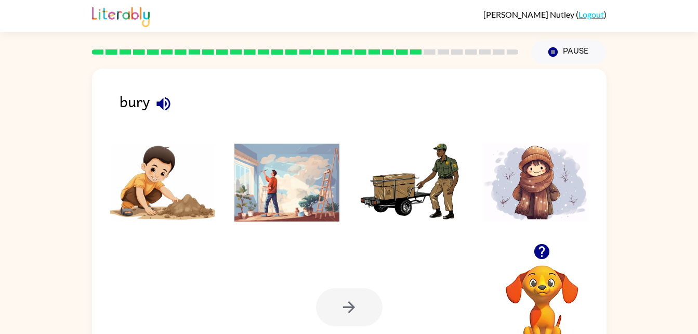
click at [165, 82] on div "bury Your browser must support playing .mp4 files to use Literably. Please try …" at bounding box center [349, 217] width 515 height 297
click at [164, 101] on icon "button" at bounding box center [163, 104] width 18 height 18
click at [174, 210] on img at bounding box center [162, 183] width 105 height 78
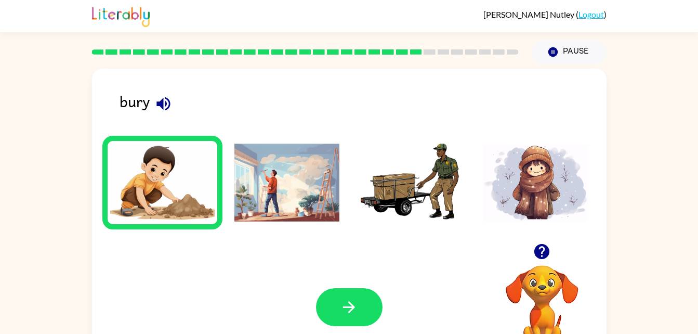
drag, startPoint x: 337, startPoint y: 302, endPoint x: 281, endPoint y: 290, distance: 57.5
click at [281, 290] on div "Your browser must support playing .mp4 files to use Literably. Please try using…" at bounding box center [349, 307] width 515 height 117
click at [357, 295] on button "button" at bounding box center [349, 307] width 67 height 38
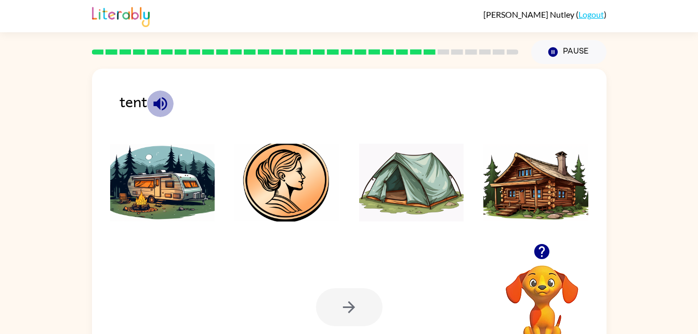
click at [159, 101] on icon "button" at bounding box center [160, 104] width 14 height 14
click at [409, 176] on img at bounding box center [411, 183] width 105 height 78
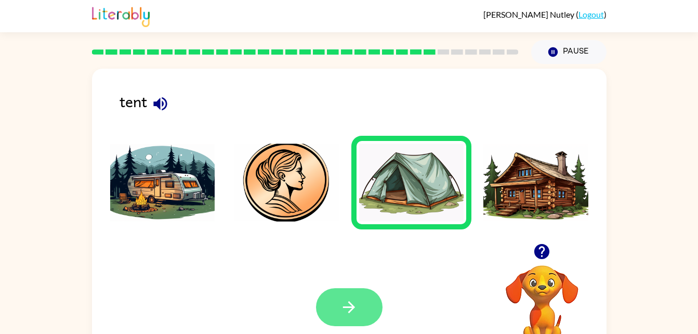
click at [357, 294] on button "button" at bounding box center [349, 307] width 67 height 38
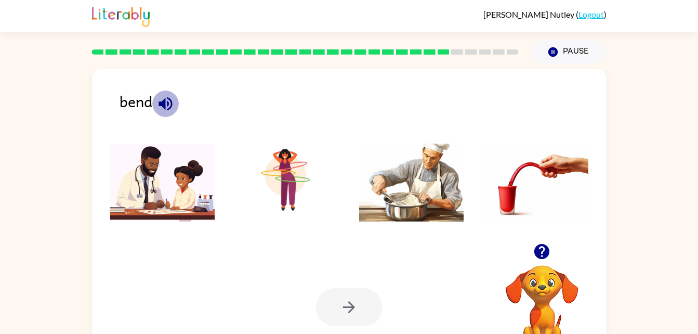
click at [169, 100] on icon "button" at bounding box center [166, 104] width 18 height 18
click at [166, 99] on icon "button" at bounding box center [166, 104] width 18 height 18
click at [542, 178] on img at bounding box center [536, 183] width 105 height 78
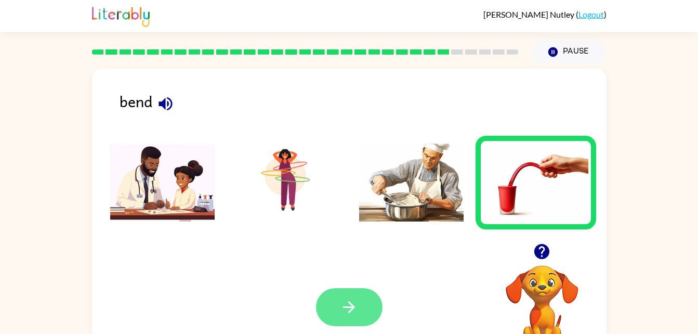
click at [350, 301] on icon "button" at bounding box center [349, 307] width 18 height 18
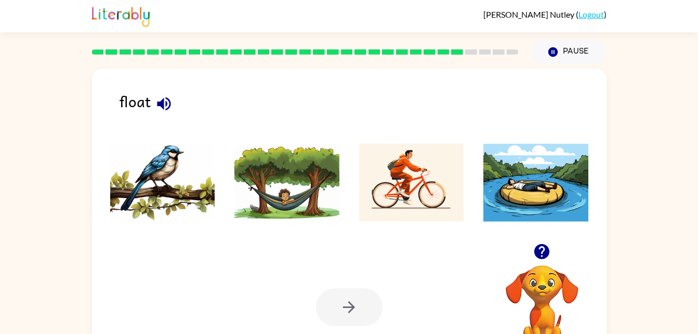
click at [164, 98] on icon "button" at bounding box center [164, 104] width 18 height 18
click at [524, 179] on img at bounding box center [536, 183] width 105 height 78
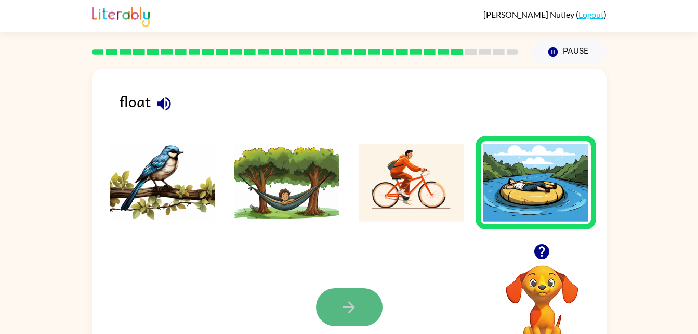
click at [348, 298] on icon "button" at bounding box center [349, 307] width 18 height 18
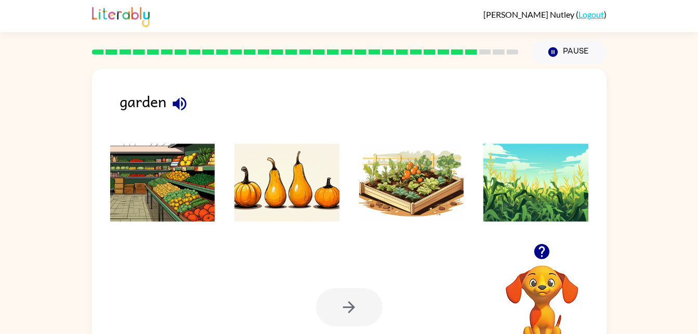
click at [348, 298] on div at bounding box center [349, 307] width 67 height 38
click at [189, 99] on icon "button" at bounding box center [180, 104] width 18 height 18
click at [431, 167] on img at bounding box center [411, 183] width 105 height 78
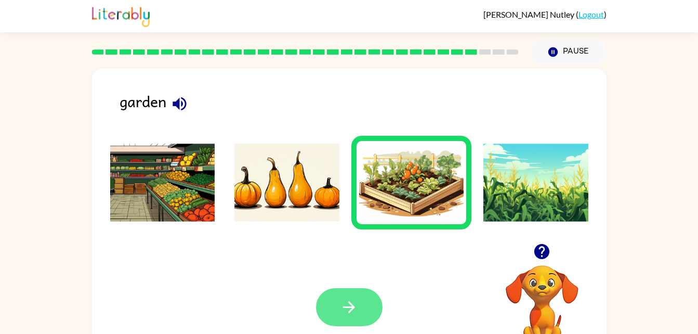
click at [349, 306] on icon "button" at bounding box center [349, 307] width 18 height 18
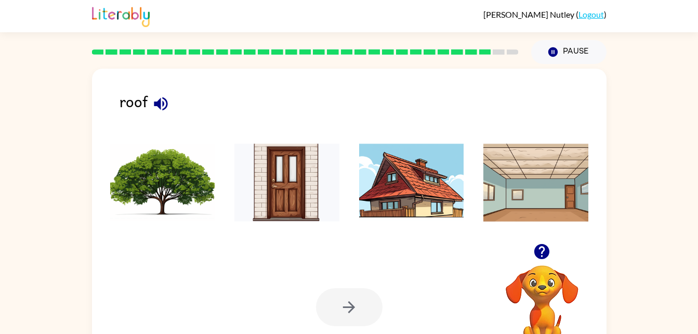
click at [161, 102] on icon "button" at bounding box center [161, 104] width 18 height 18
click at [374, 179] on img at bounding box center [411, 183] width 105 height 78
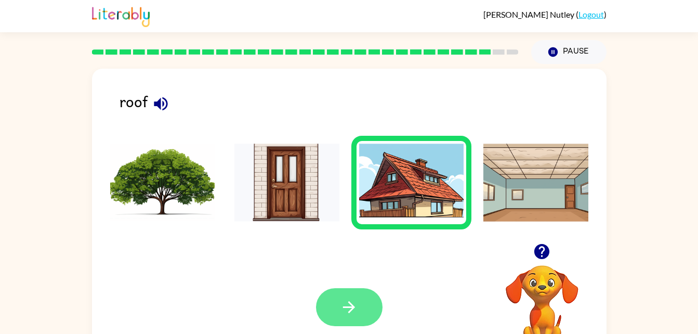
click at [349, 308] on icon "button" at bounding box center [349, 307] width 18 height 18
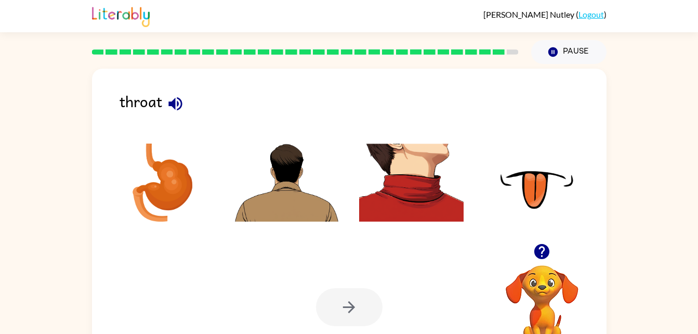
drag, startPoint x: 179, startPoint y: 100, endPoint x: 236, endPoint y: 29, distance: 91.4
click at [236, 29] on div "[PERSON_NAME] ( Logout )" at bounding box center [349, 16] width 515 height 32
click at [174, 96] on icon "button" at bounding box center [175, 104] width 18 height 18
click at [171, 158] on img at bounding box center [162, 183] width 105 height 78
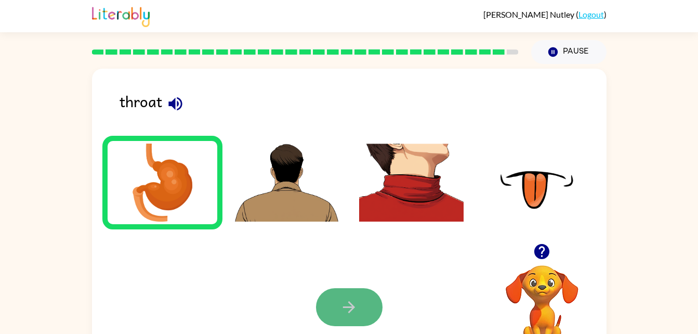
click at [347, 293] on button "button" at bounding box center [349, 307] width 67 height 38
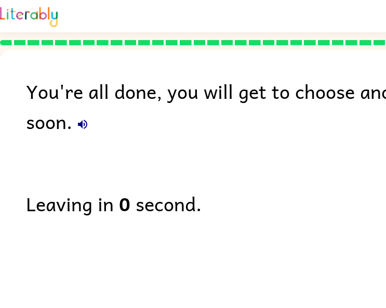
click at [8, 5] on img at bounding box center [29, 15] width 58 height 23
